Goal: Information Seeking & Learning: Check status

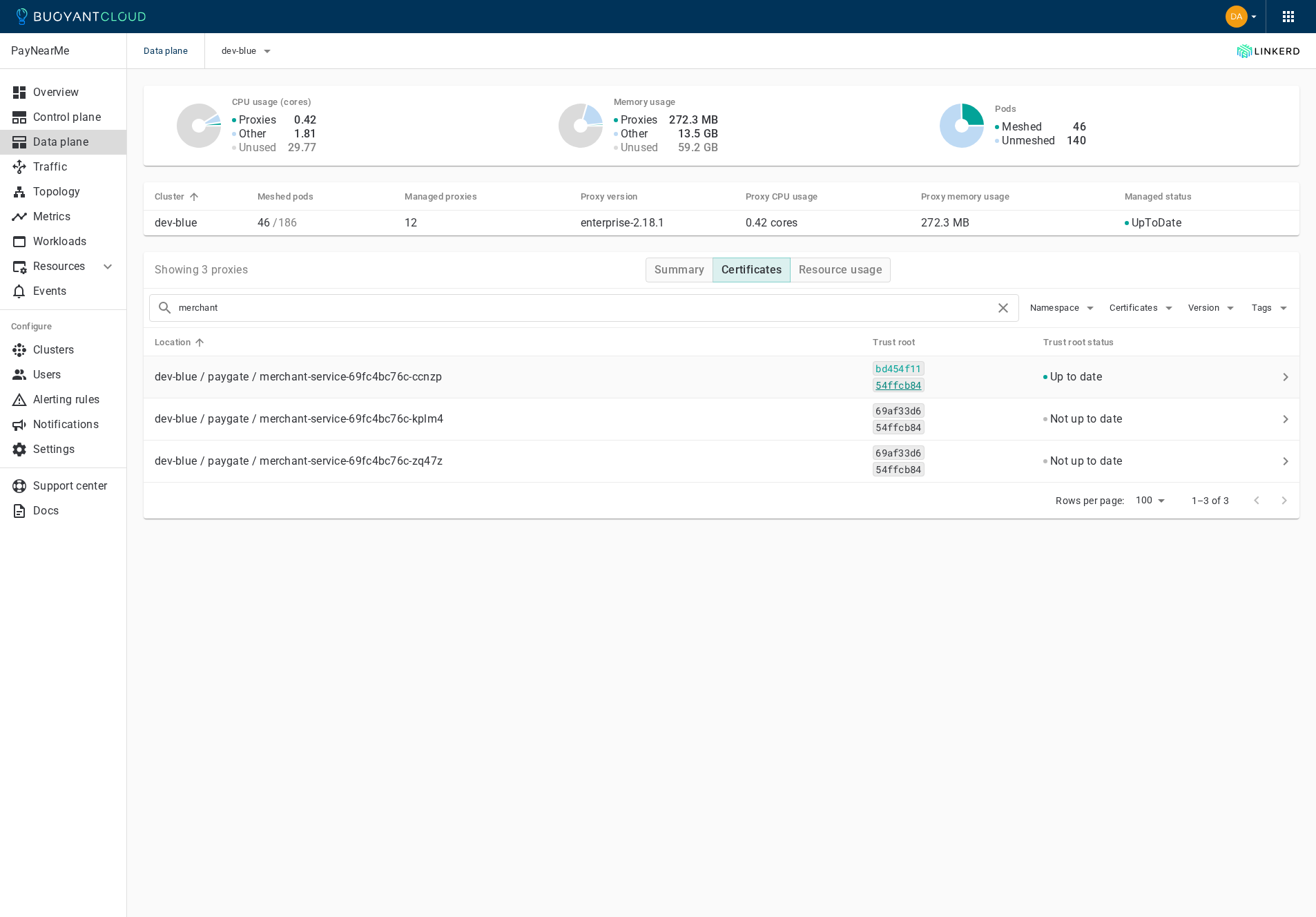
click at [918, 390] on code "54ffcb84" at bounding box center [897, 384] width 51 height 15
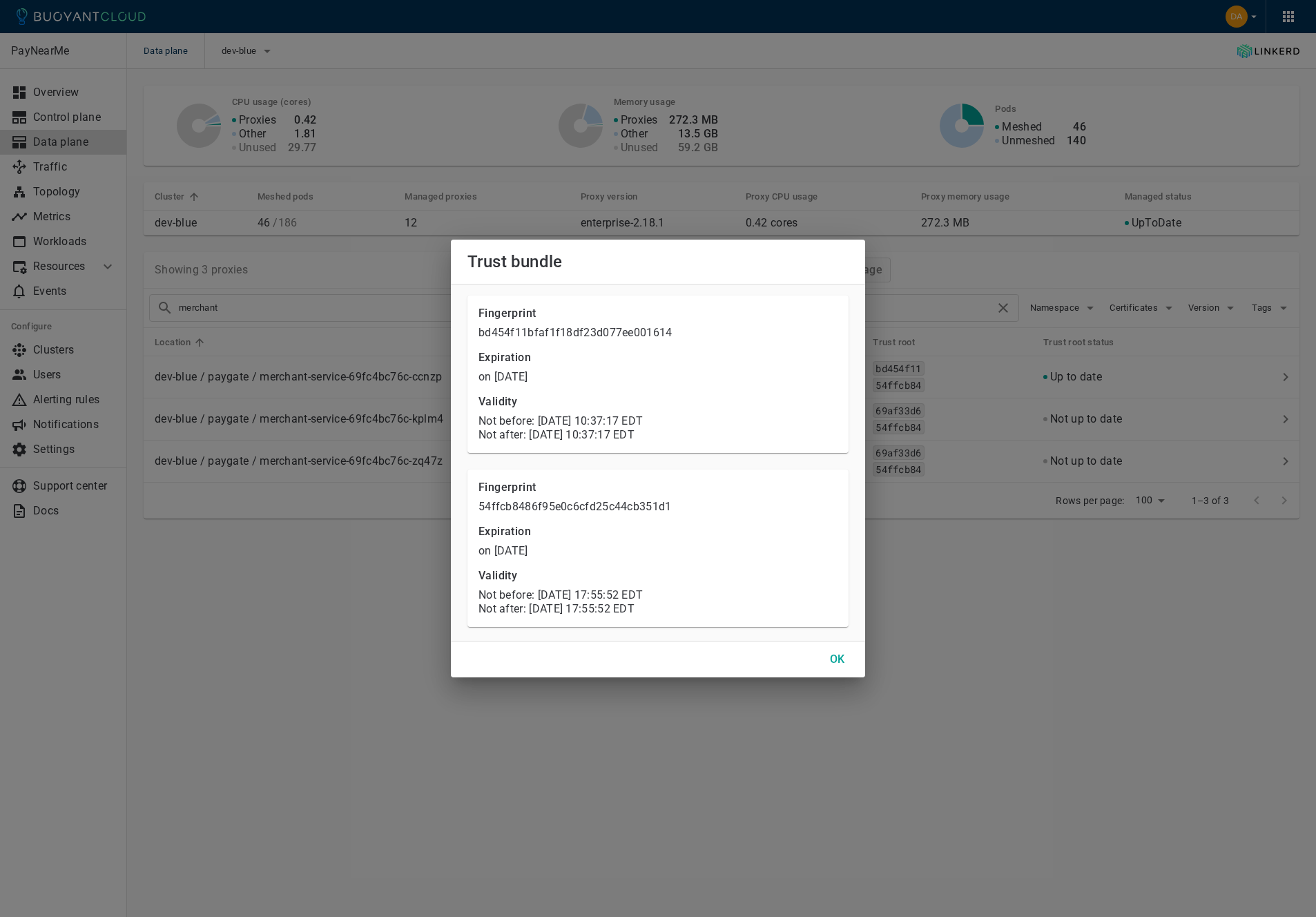
click at [833, 658] on h4 "OK" at bounding box center [838, 659] width 16 height 14
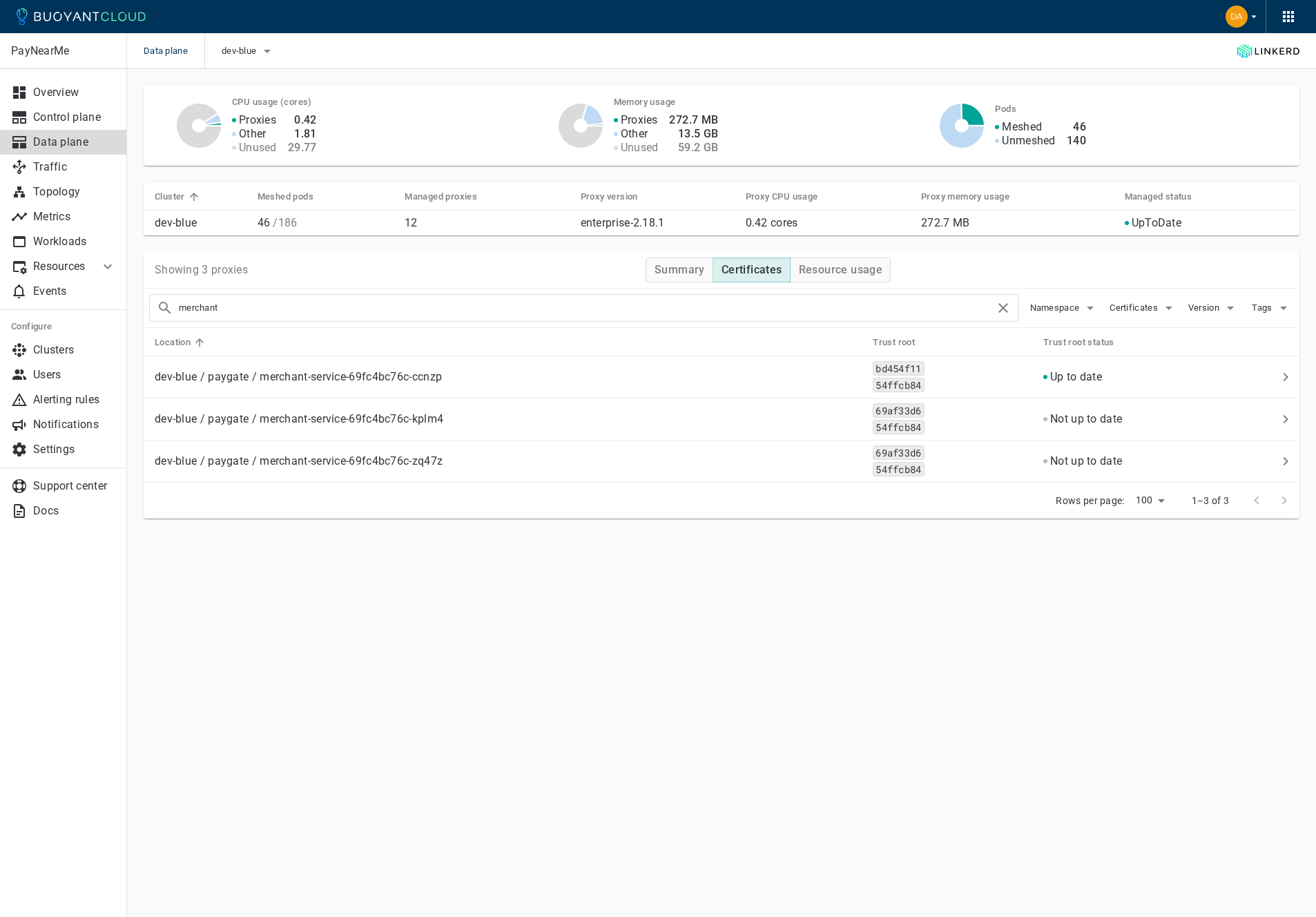
click at [789, 487] on div "Rows per page: 100 100 1–3 of 3" at bounding box center [721, 501] width 1156 height 36
click at [816, 273] on h4 "Resource usage" at bounding box center [841, 270] width 84 height 14
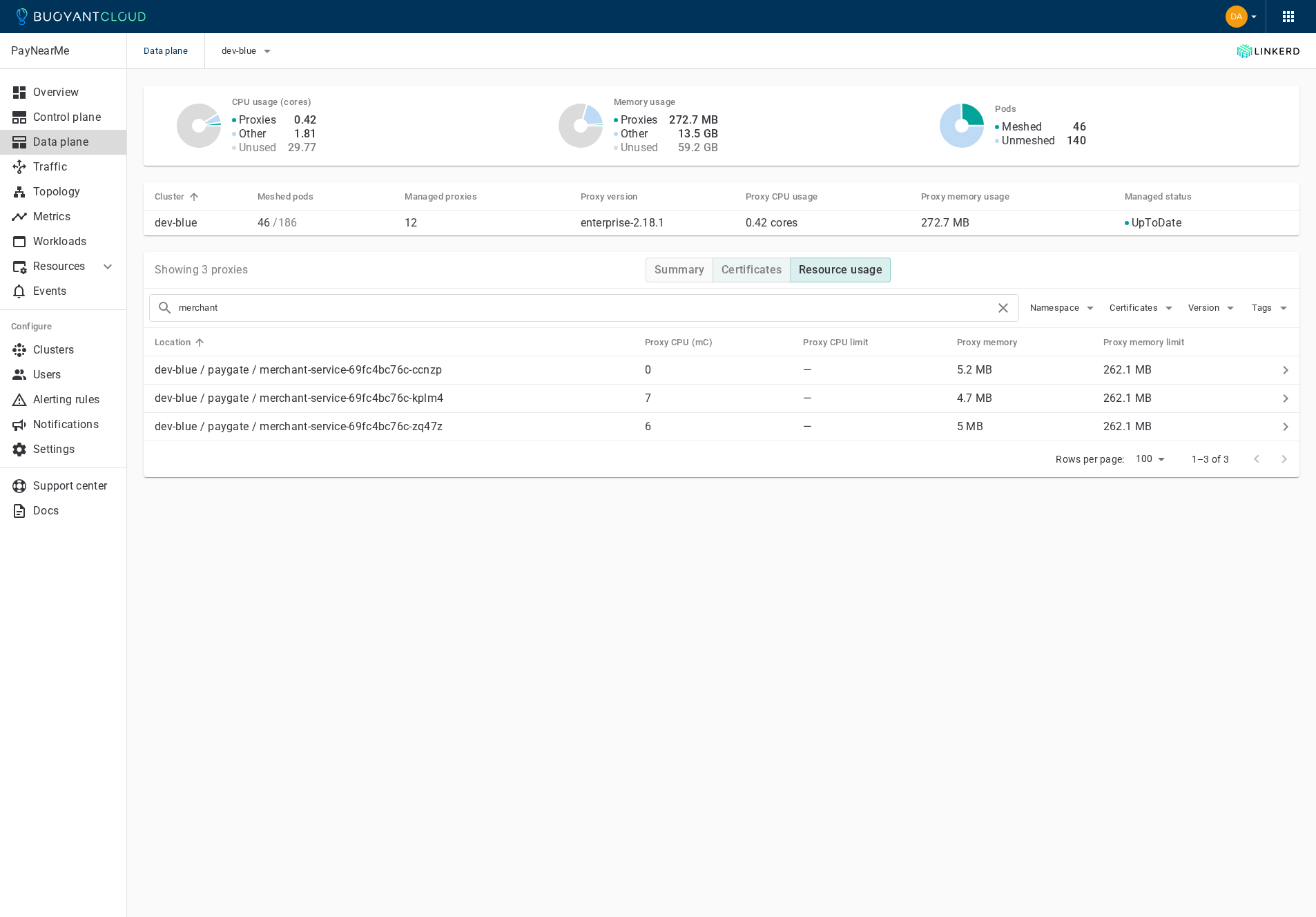
click at [770, 272] on h4 "Certificates" at bounding box center [752, 270] width 60 height 14
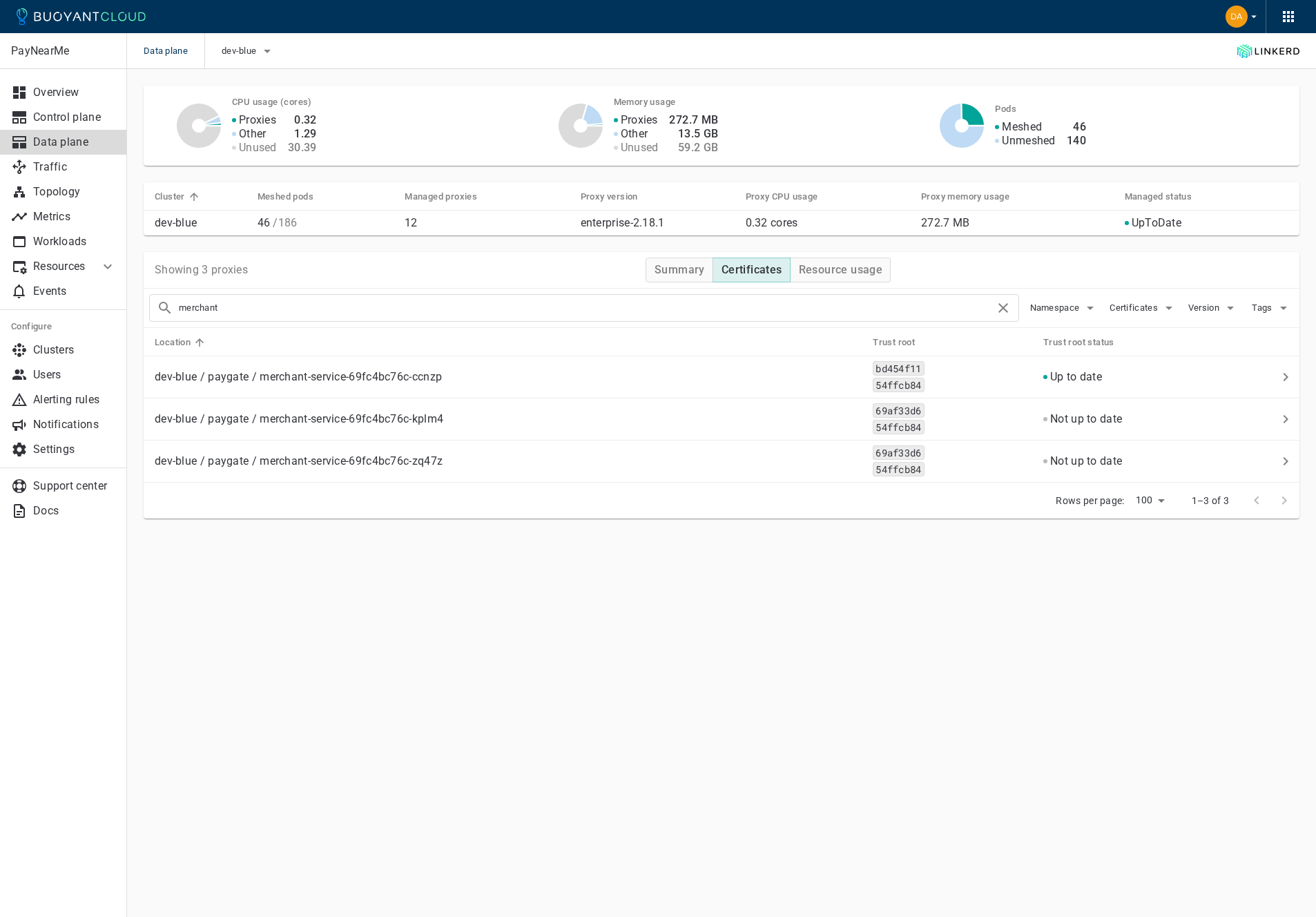
type button "Certificates"
